Goal: Transaction & Acquisition: Purchase product/service

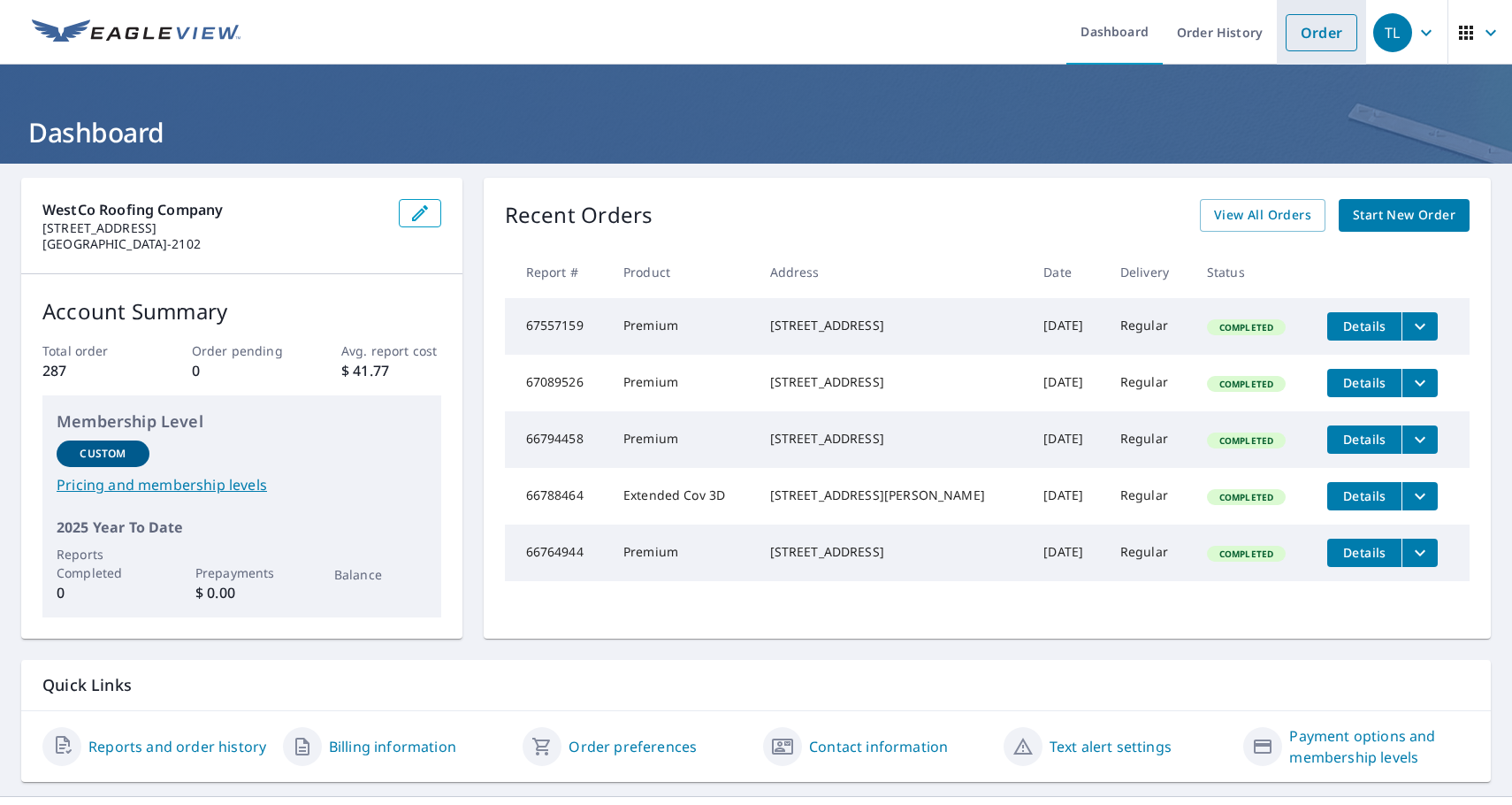
click at [1308, 39] on link "Order" at bounding box center [1322, 32] width 71 height 38
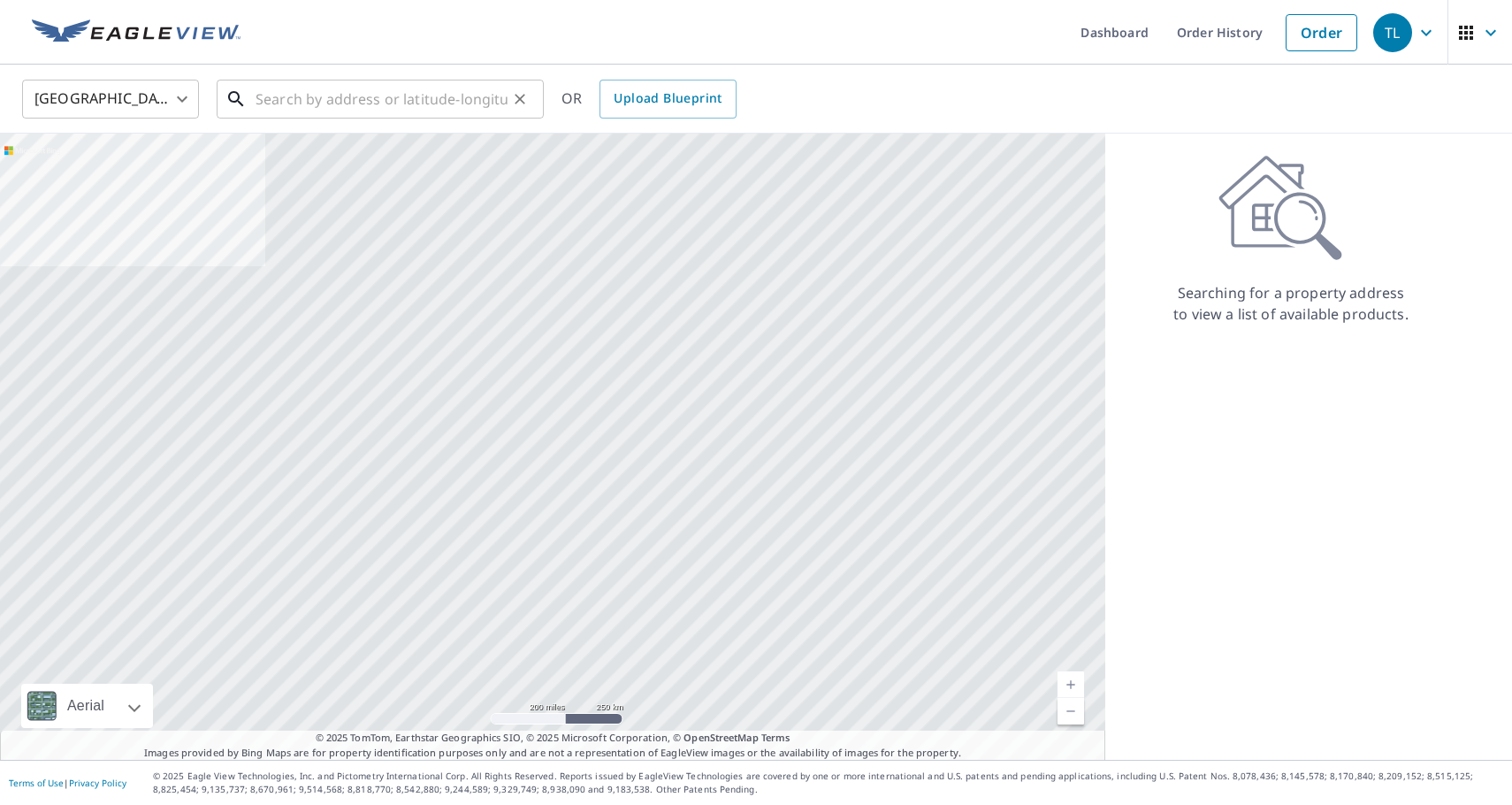
click at [445, 103] on input "text" at bounding box center [381, 99] width 252 height 49
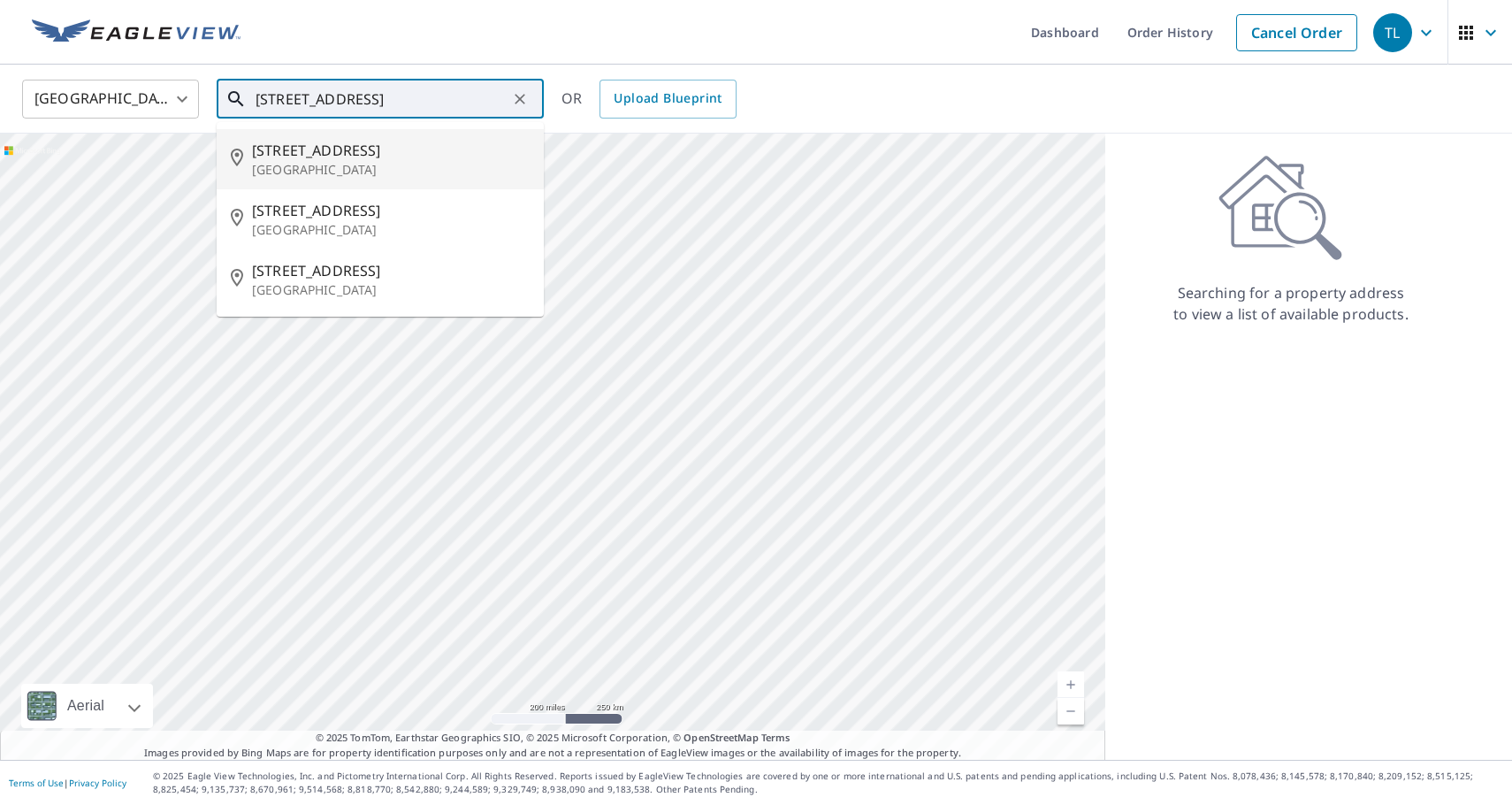
click at [330, 170] on p "[GEOGRAPHIC_DATA]" at bounding box center [390, 169] width 277 height 17
type input "[STREET_ADDRESS]"
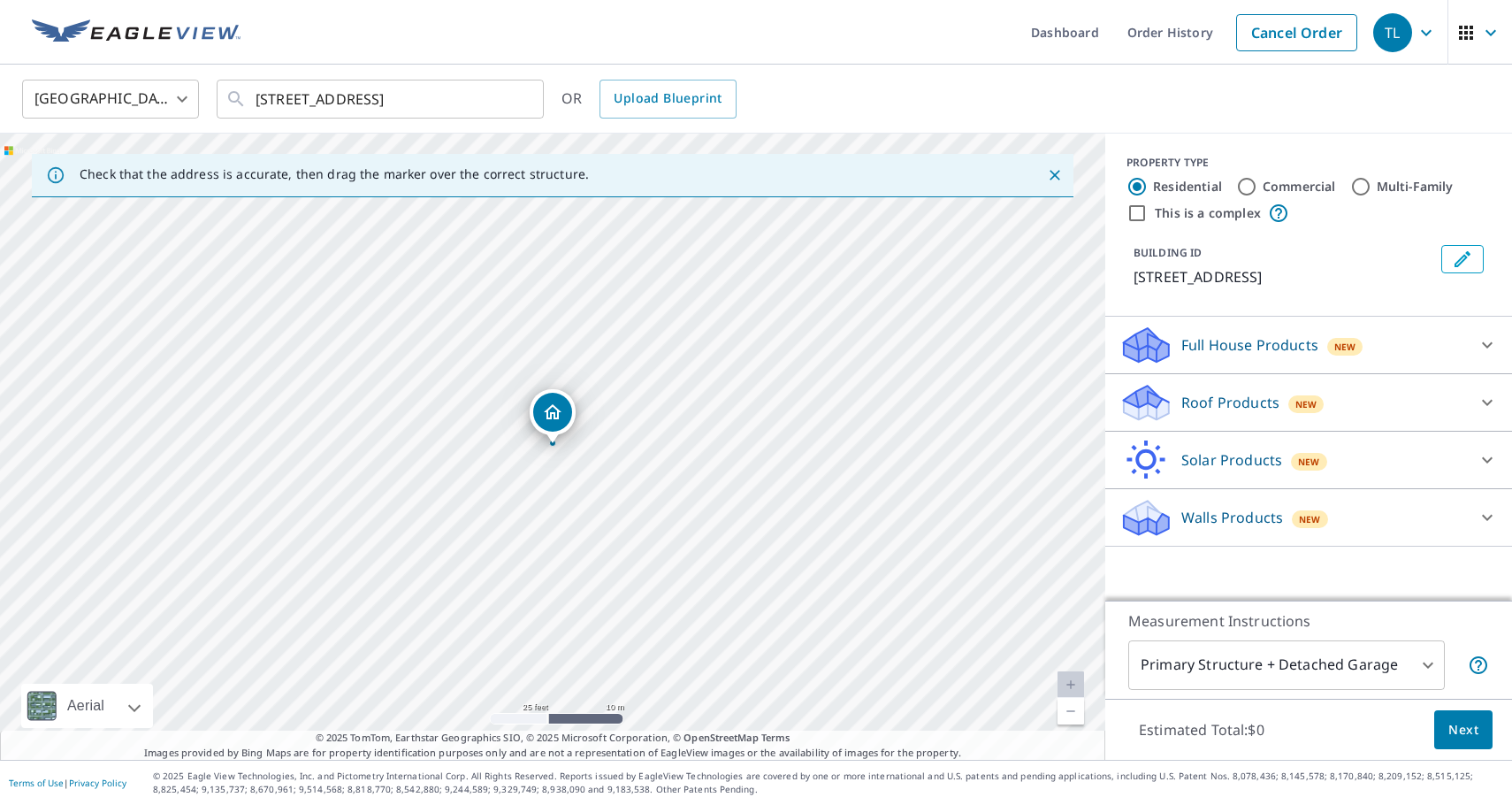
click at [1220, 405] on p "Roof Products" at bounding box center [1230, 402] width 98 height 21
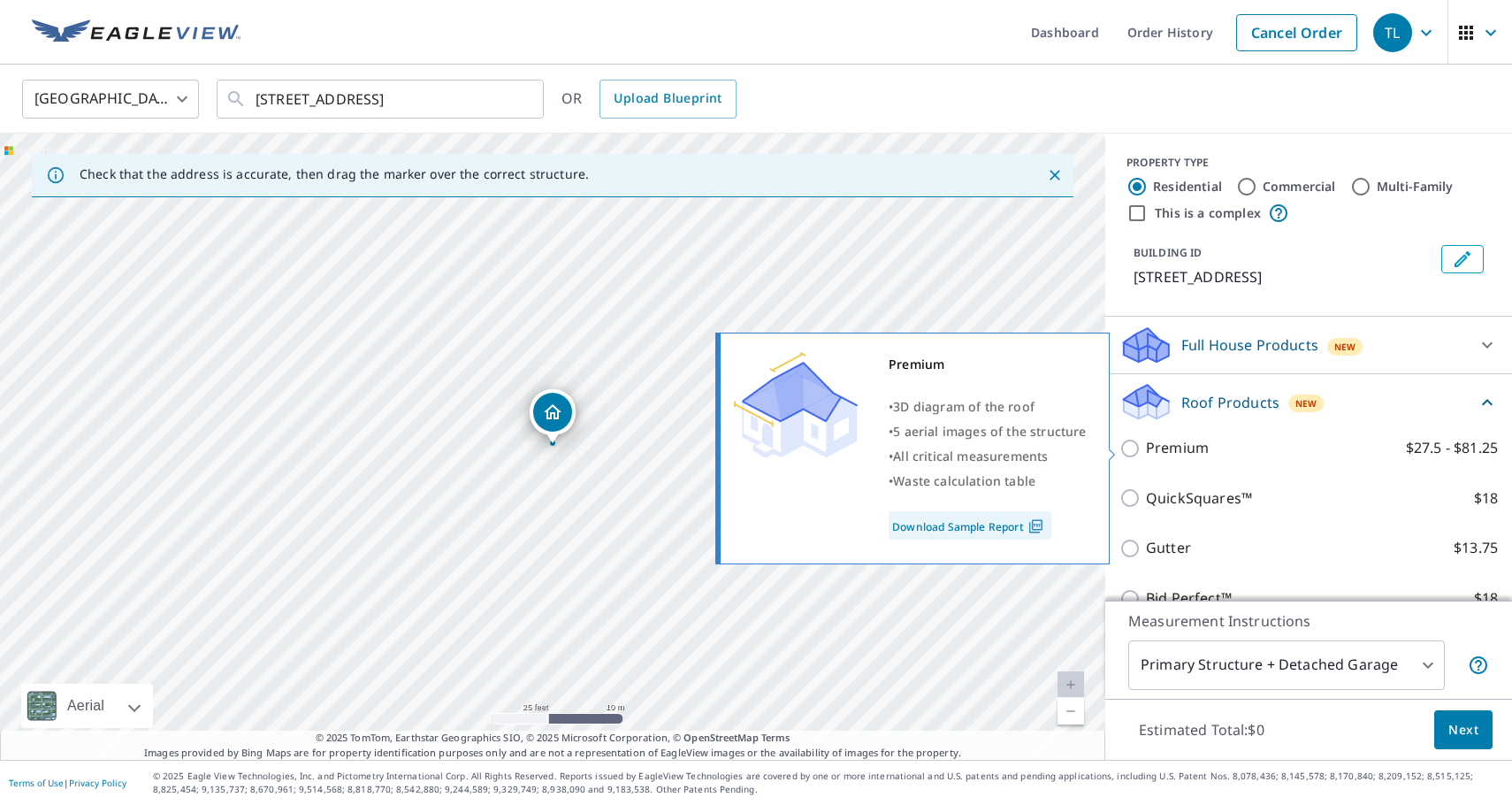
click at [1184, 435] on div "Premium $27.5 - $81.25" at bounding box center [1308, 447] width 378 height 50
click at [1185, 442] on p "Premium" at bounding box center [1177, 448] width 63 height 22
click at [1146, 442] on input "Premium $27.5 - $81.25" at bounding box center [1132, 448] width 27 height 21
checkbox input "true"
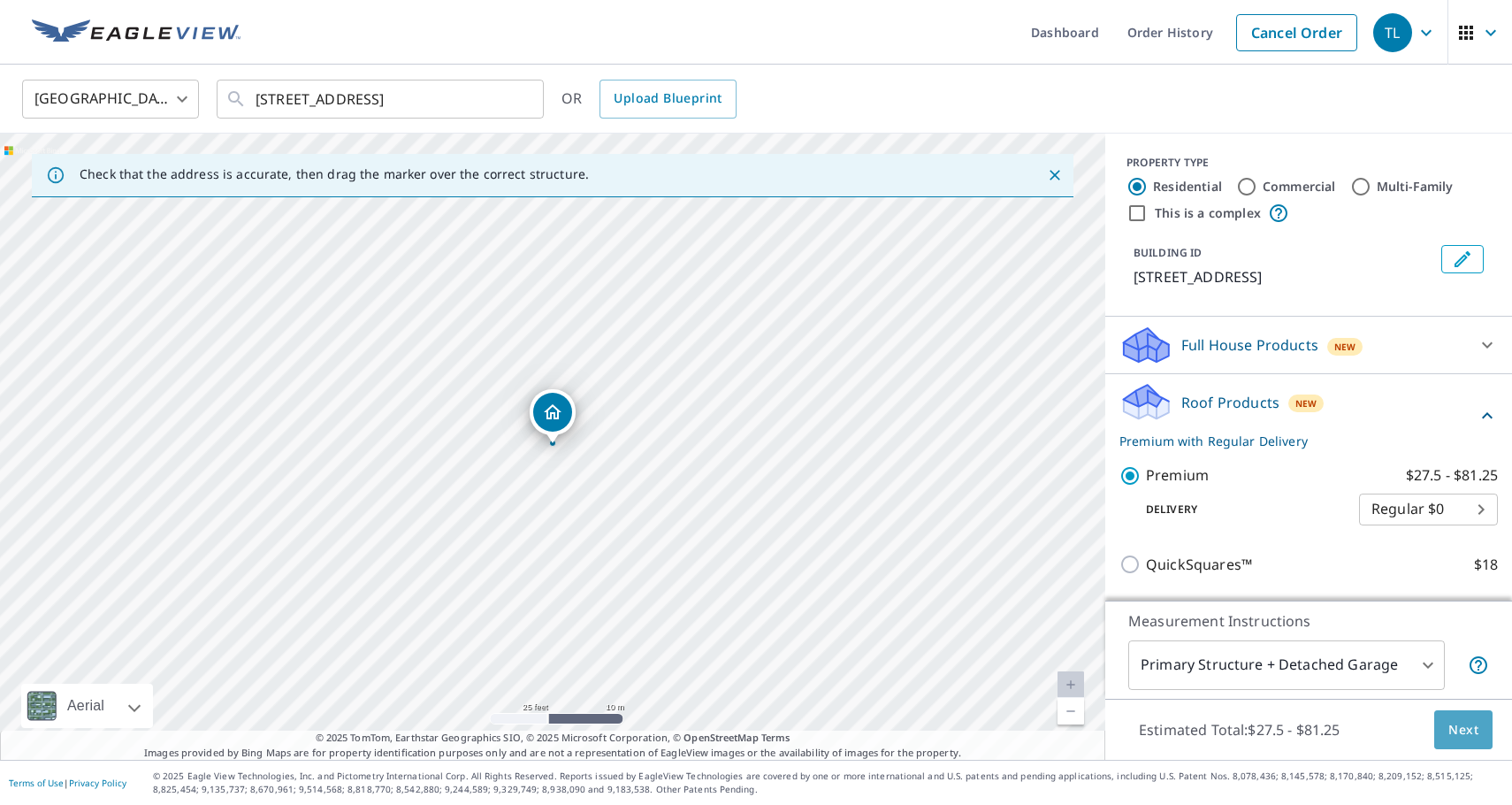
click at [1476, 732] on span "Next" at bounding box center [1463, 730] width 30 height 22
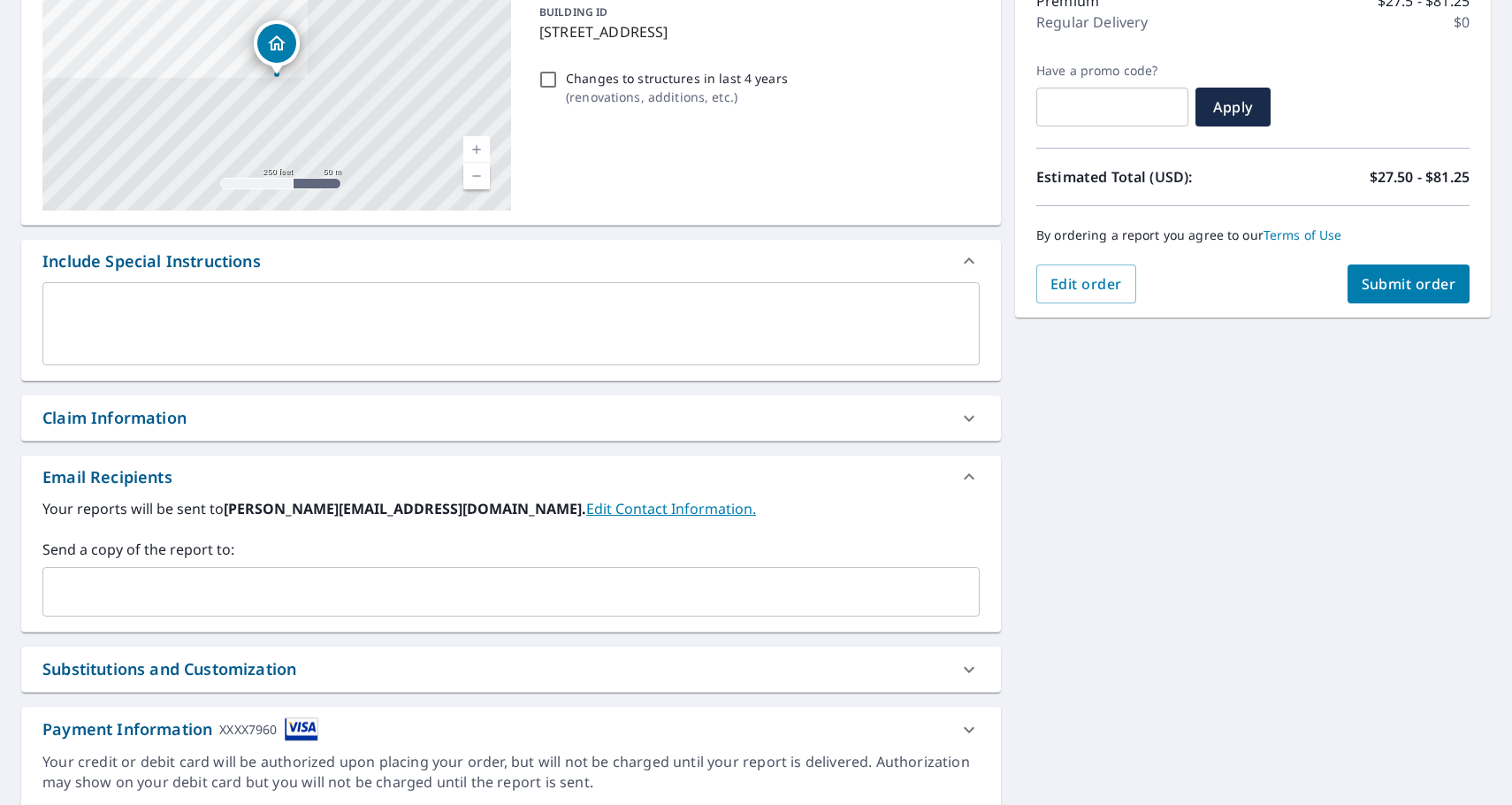
scroll to position [309, 0]
